Goal: Find specific page/section: Find specific page/section

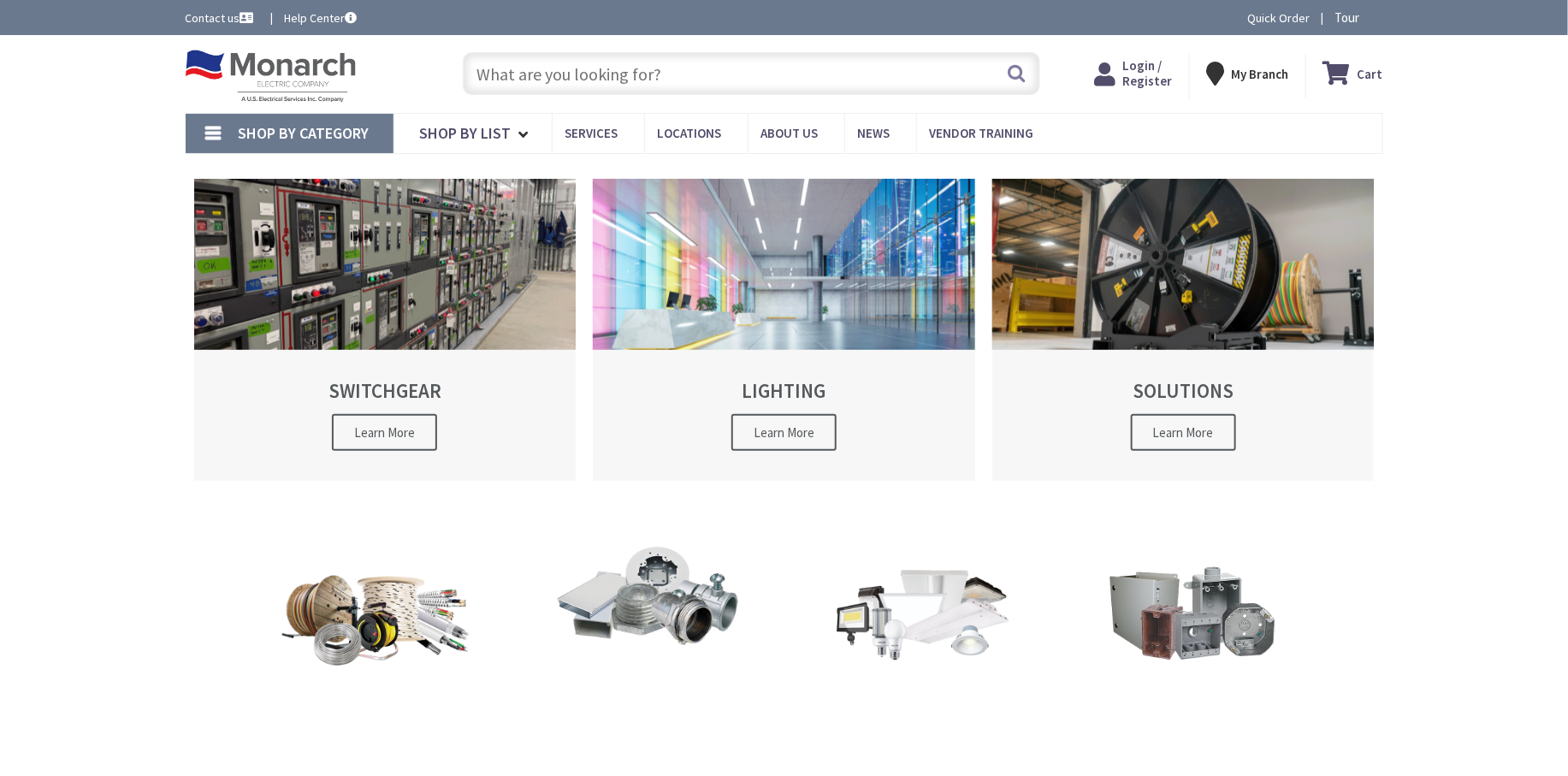
drag, startPoint x: 0, startPoint y: 0, endPoint x: 580, endPoint y: 76, distance: 585.0
click at [580, 76] on input "text" at bounding box center [751, 73] width 577 height 43
paste input "USSL-C01-D-U-[MEDICAL_DATA]-WT"
type input "USSL-C01-D-U-[MEDICAL_DATA]-WT"
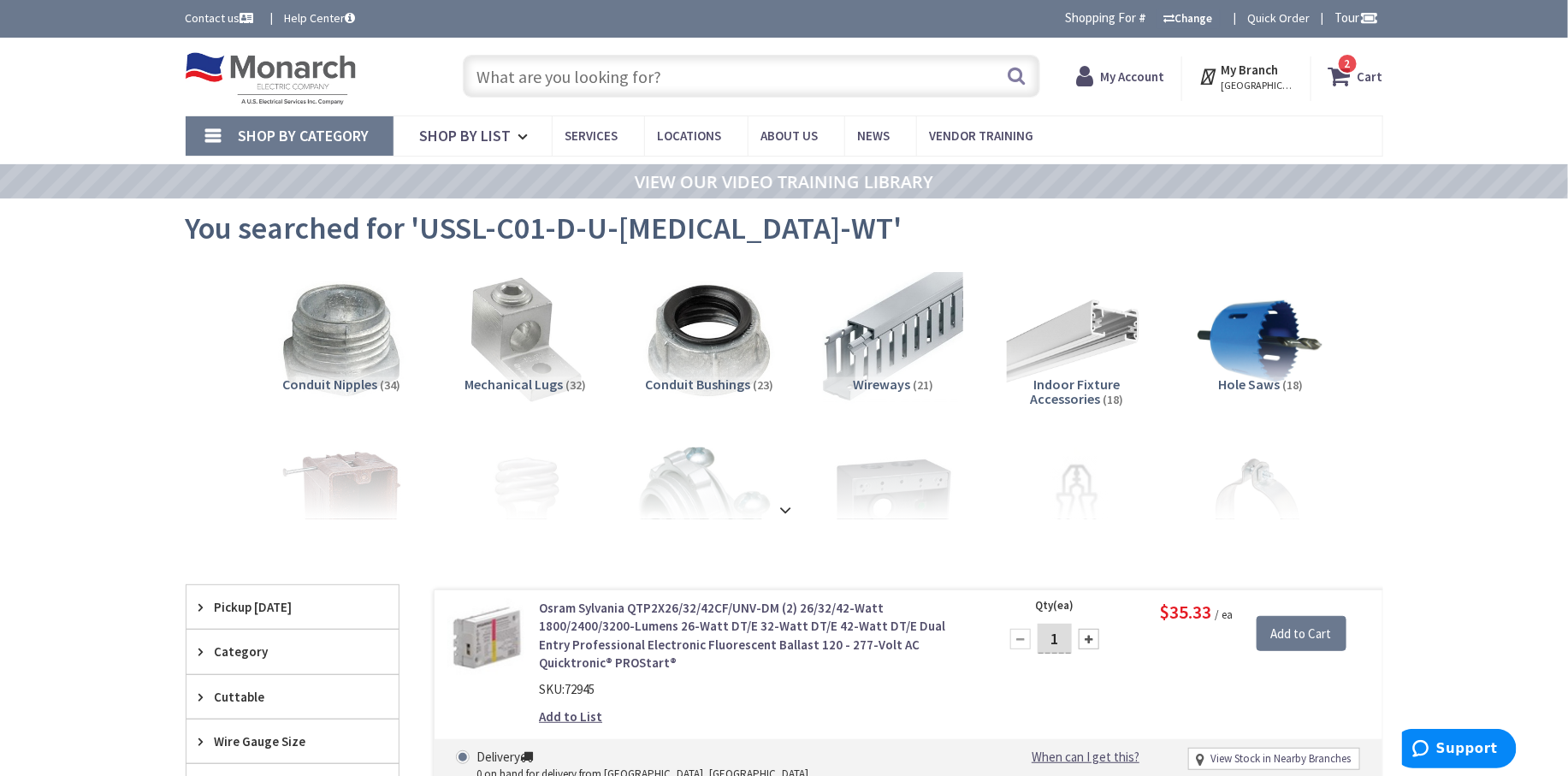
click at [679, 77] on input "text" at bounding box center [751, 76] width 577 height 43
paste input "USSL-C01-D-U-[MEDICAL_DATA]-WT"
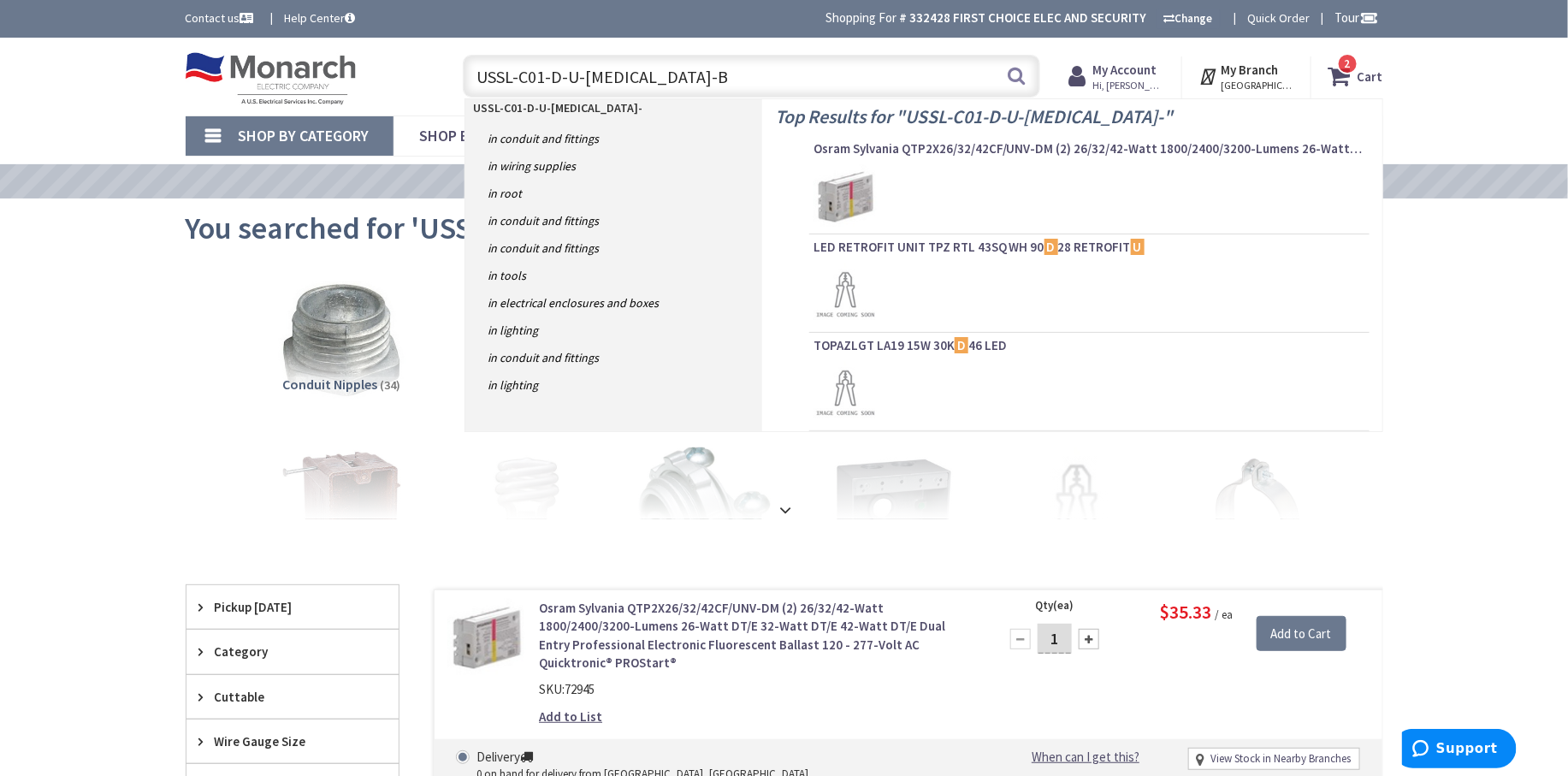
type input "USSL-C01-D-U-[MEDICAL_DATA]-BZ"
